Goal: Task Accomplishment & Management: Manage account settings

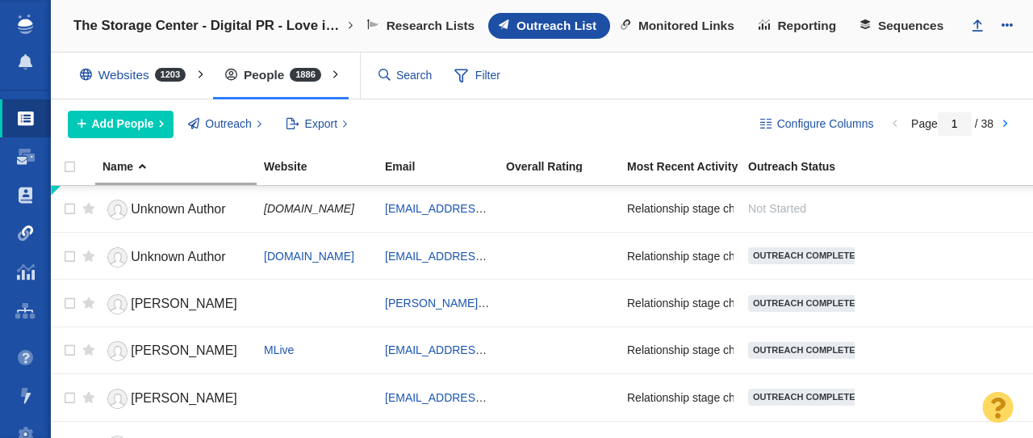
click at [31, 232] on span at bounding box center [26, 233] width 16 height 16
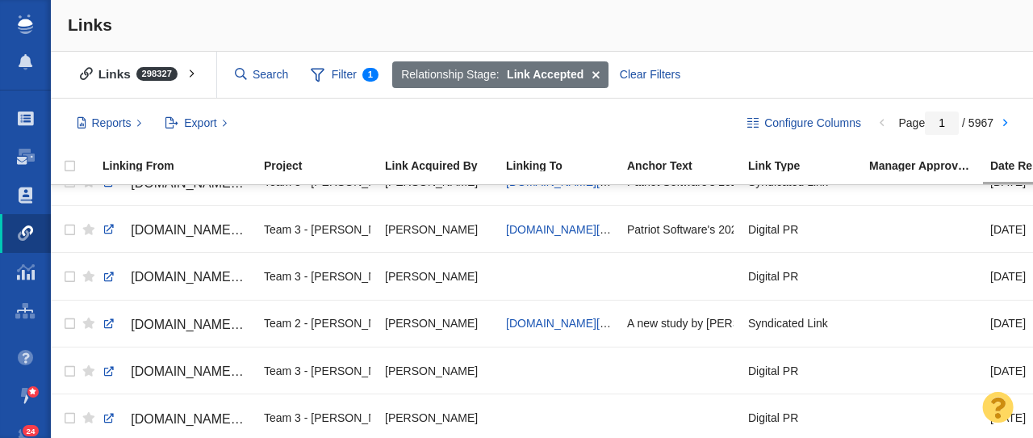
scroll to position [547, 0]
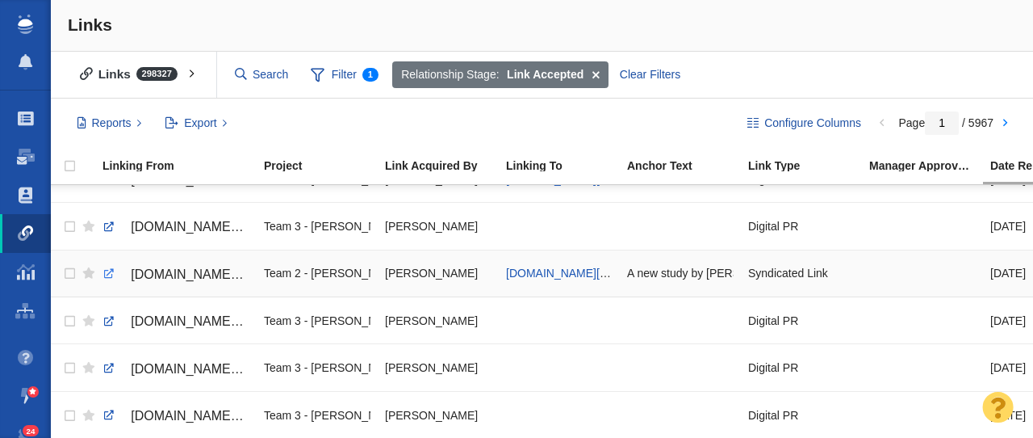
click at [108, 276] on link at bounding box center [109, 273] width 15 height 15
checkbox input "true"
click at [70, 275] on input "checkbox" at bounding box center [68, 274] width 24 height 36
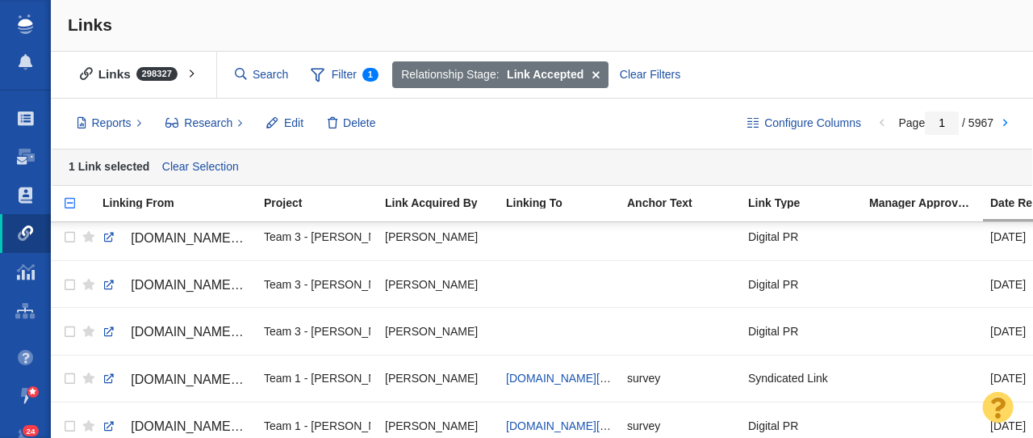
scroll to position [0, 0]
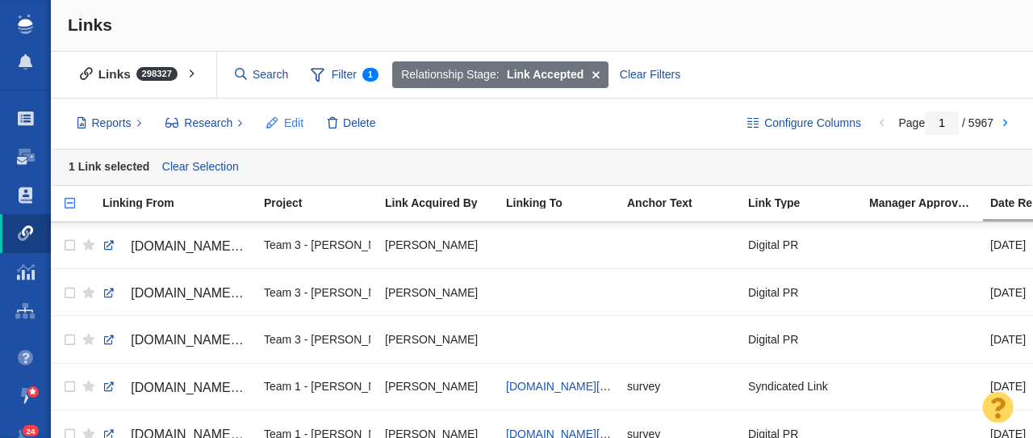
click at [281, 125] on button "Edit" at bounding box center [285, 123] width 55 height 27
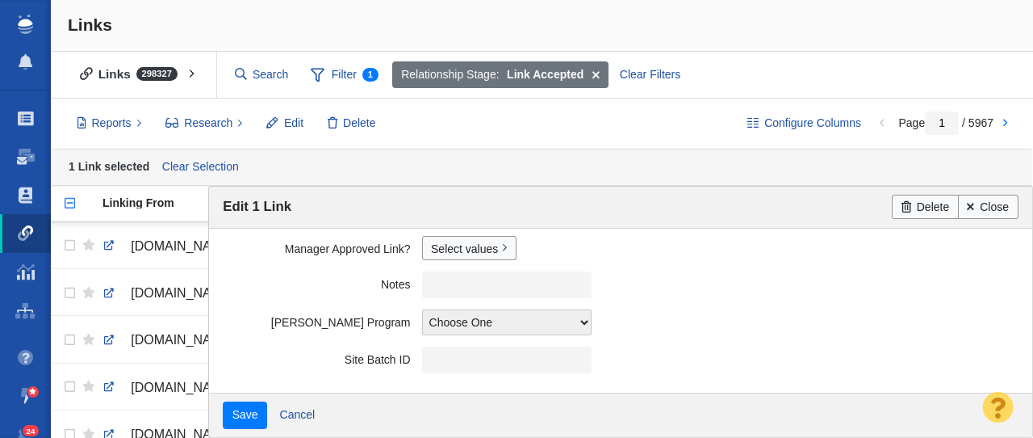
scroll to position [500, 0]
click at [446, 254] on link "Select values" at bounding box center [469, 247] width 94 height 24
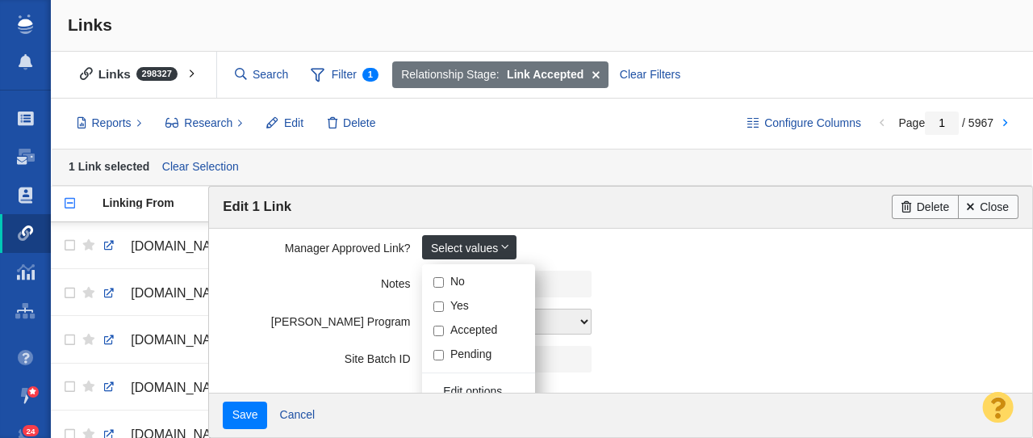
click at [437, 307] on input "Yes" at bounding box center [438, 306] width 10 height 10
checkbox input "true"
click at [285, 296] on field "Notes" at bounding box center [620, 284] width 795 height 38
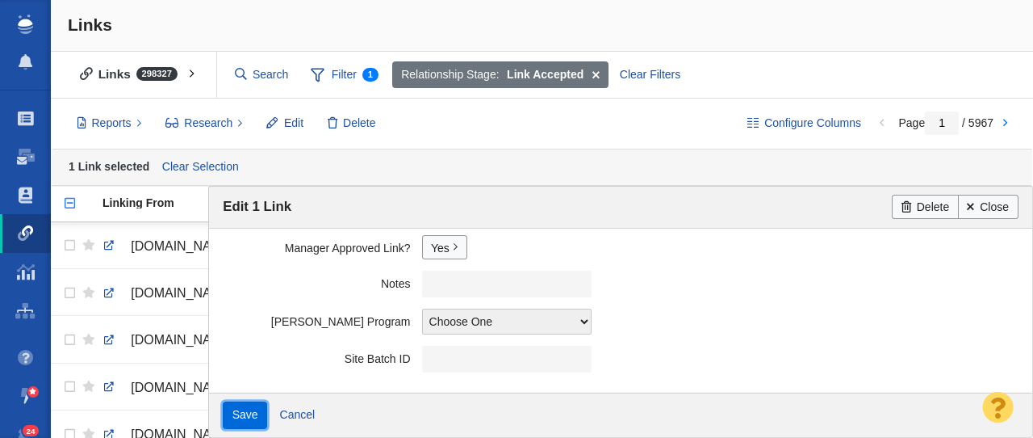
click at [249, 423] on input "Save" at bounding box center [245, 414] width 44 height 27
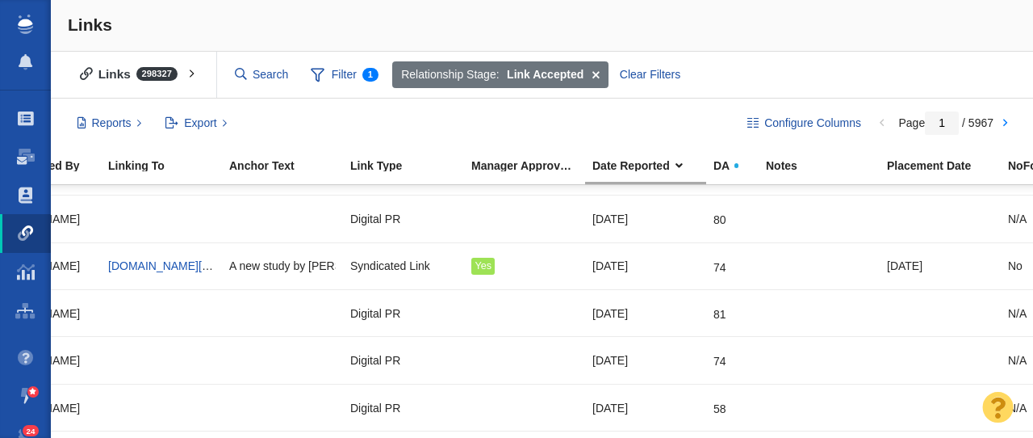
scroll to position [0, 0]
